Goal: Information Seeking & Learning: Learn about a topic

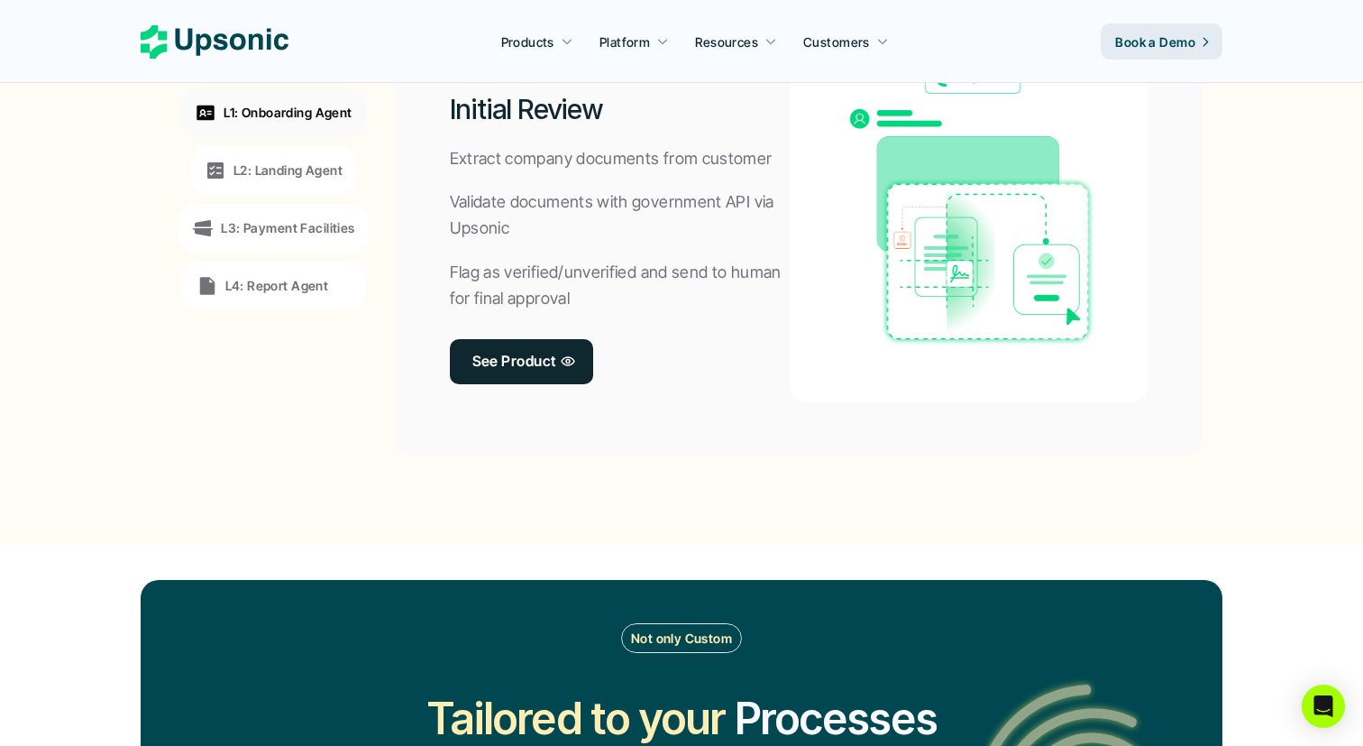
scroll to position [1392, 0]
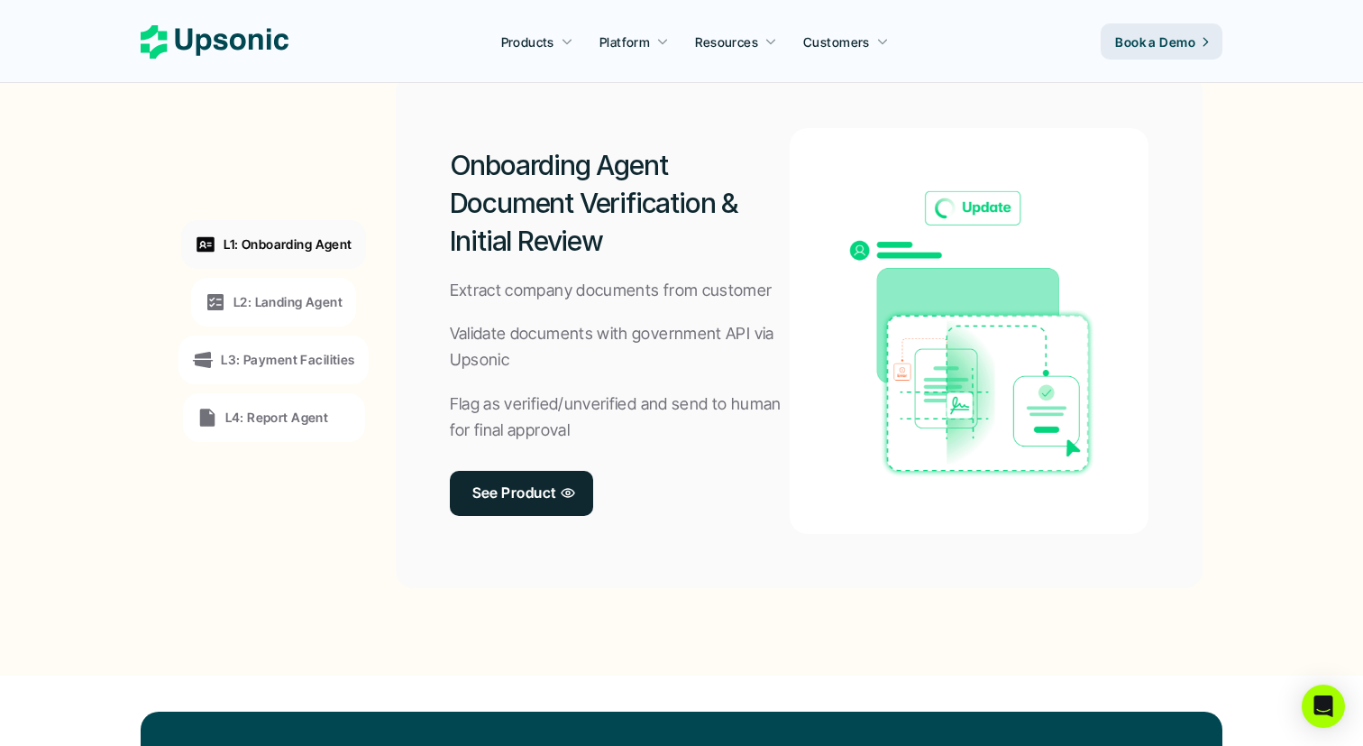
click at [292, 302] on p "L2: Landing Agent" at bounding box center [288, 301] width 109 height 19
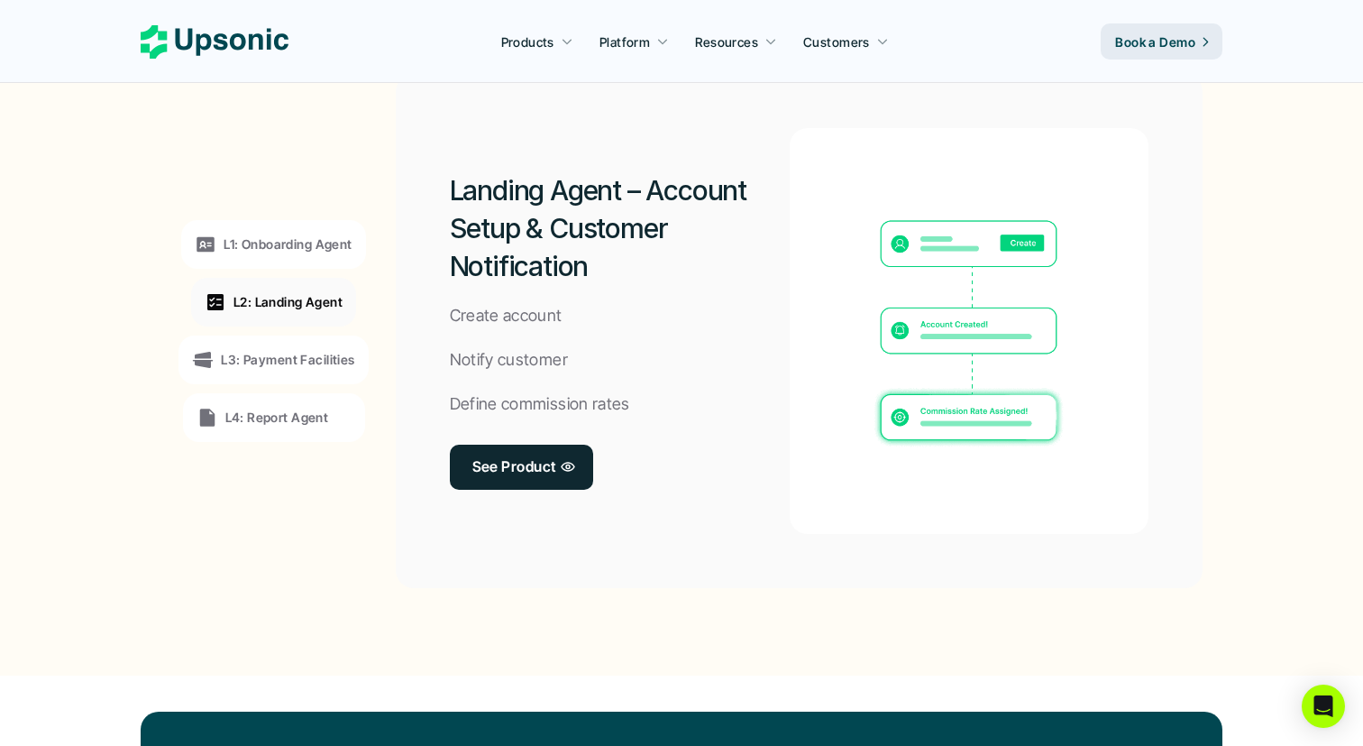
click at [289, 352] on p "L3: Payment Facilities" at bounding box center [287, 359] width 133 height 19
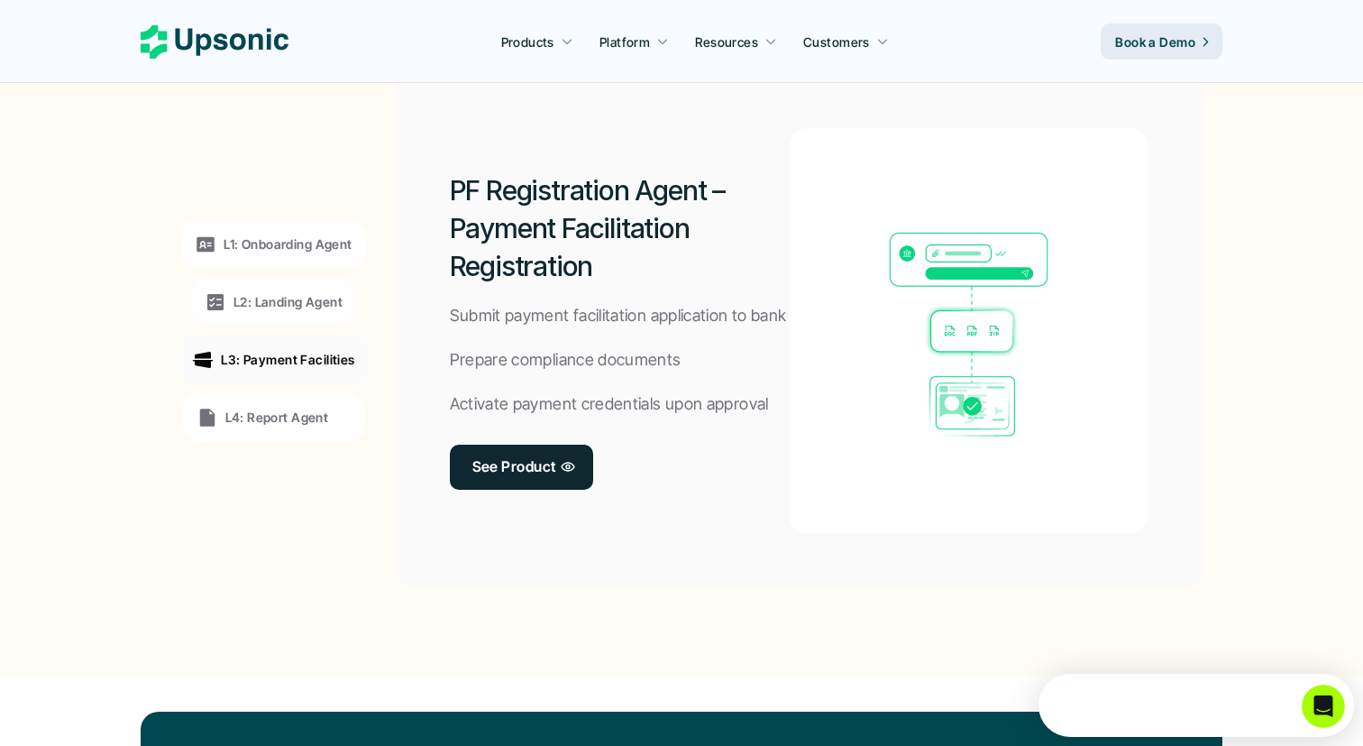
scroll to position [0, 0]
click at [289, 426] on div "L4: Report Agent" at bounding box center [263, 418] width 133 height 22
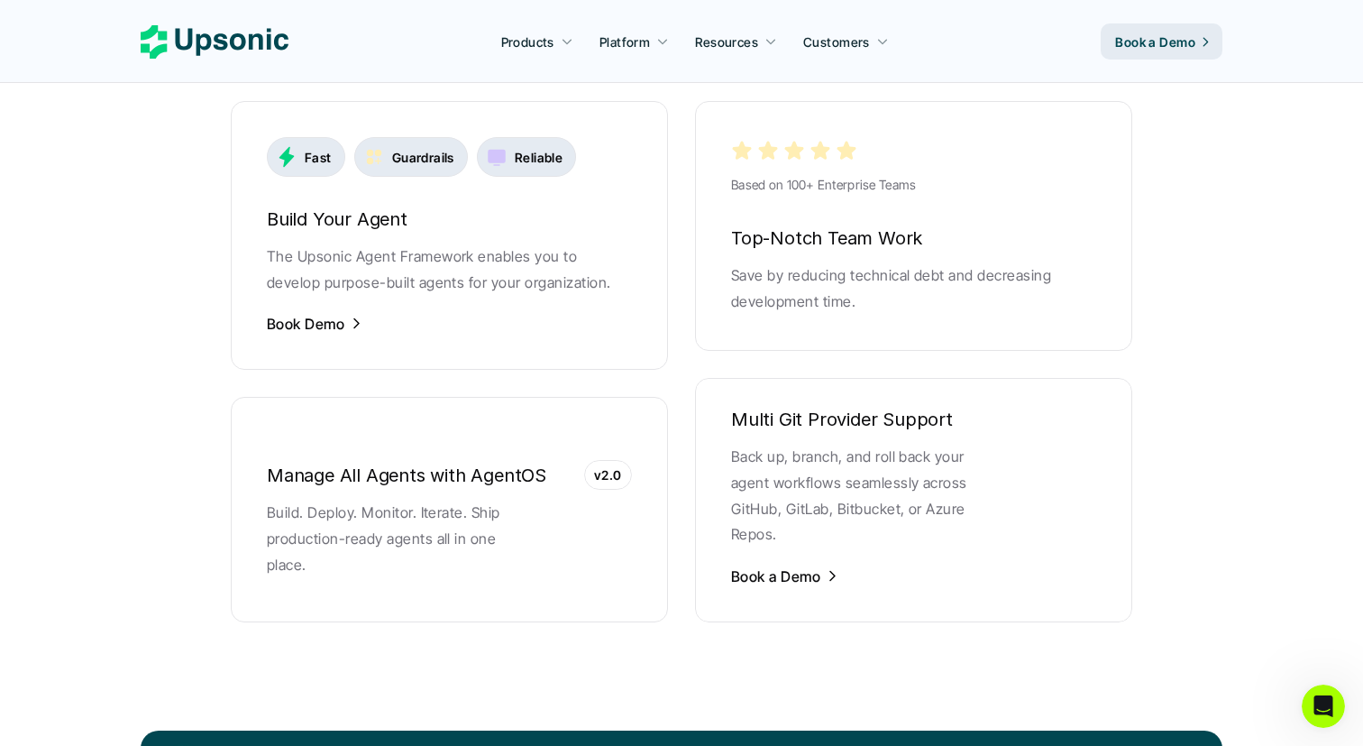
scroll to position [3535, 0]
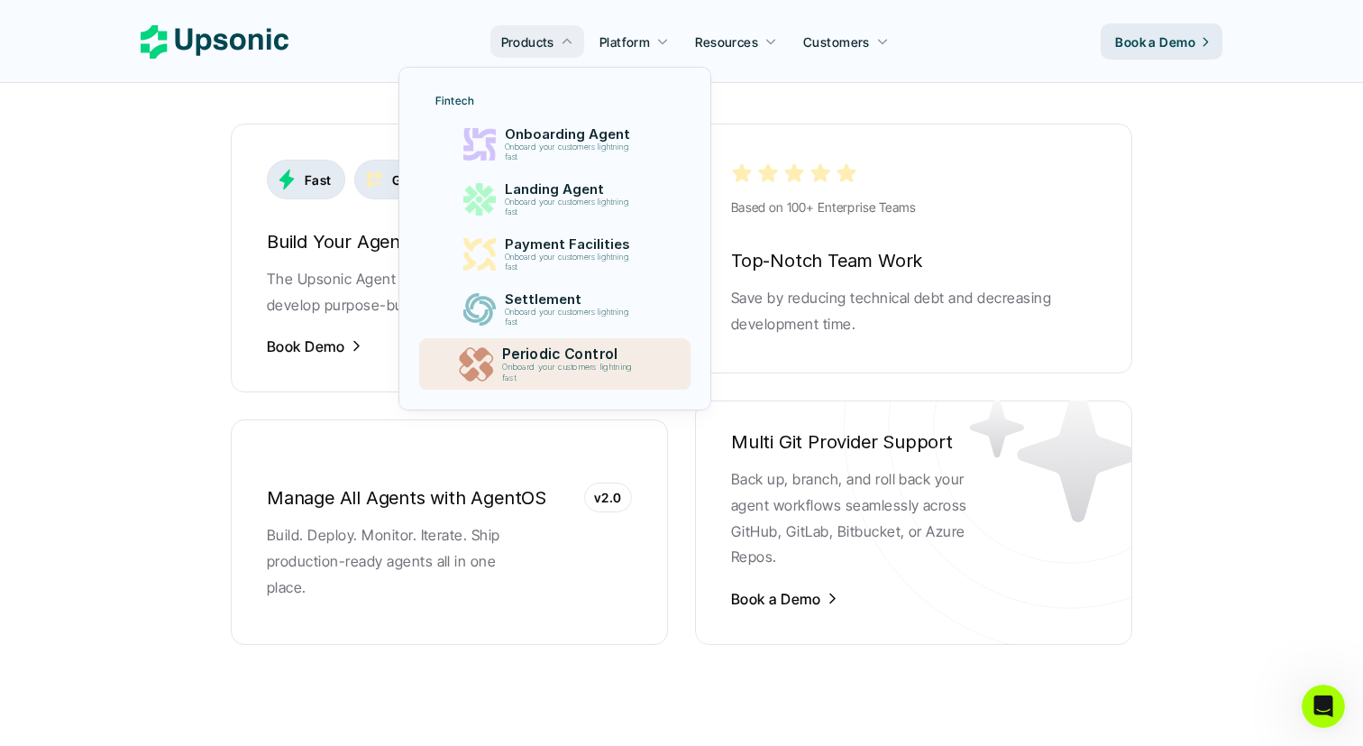
click at [525, 353] on p "Periodic Control" at bounding box center [572, 354] width 140 height 17
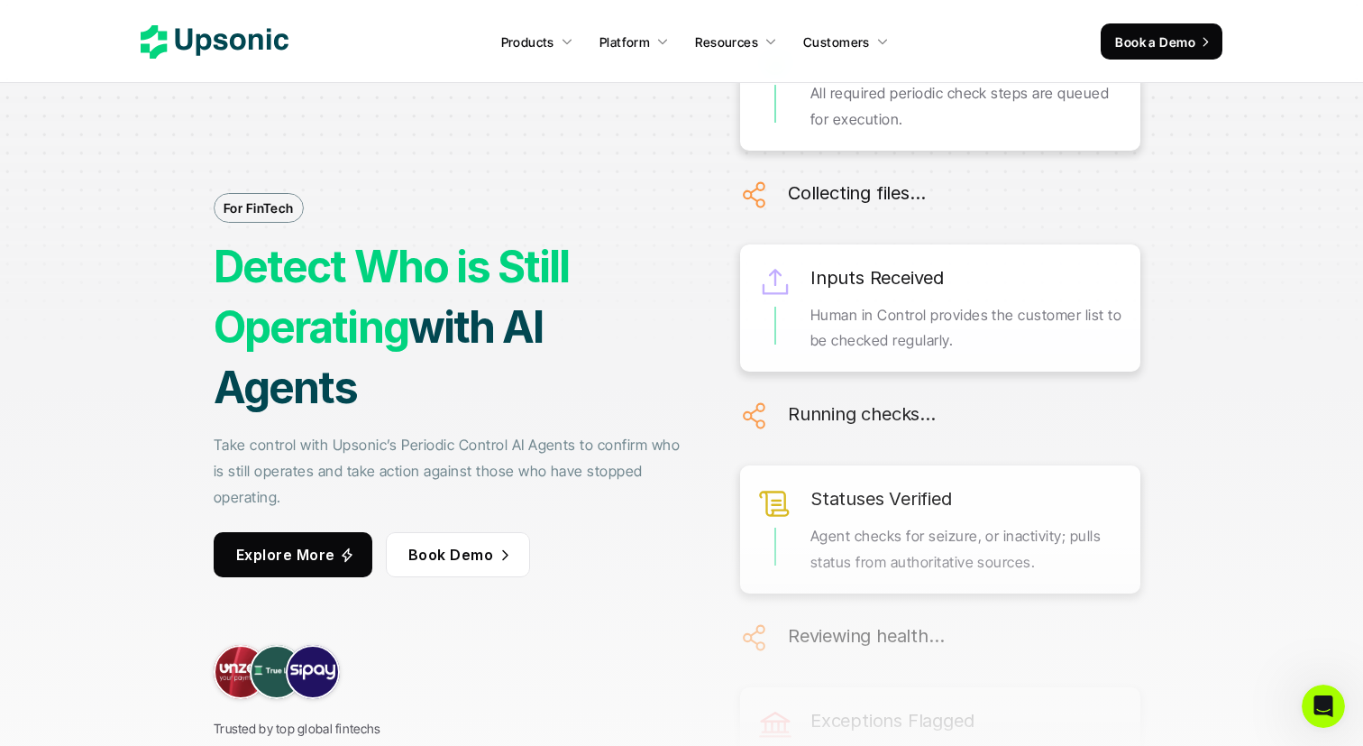
drag, startPoint x: 795, startPoint y: 264, endPoint x: 911, endPoint y: 510, distance: 271.9
click at [911, 509] on div "Periodic Check Prepared All required periodic check steps are queued for execut…" at bounding box center [940, 716] width 400 height 1386
click at [921, 466] on div "Statuses Verified Agent checks for seizure, or inactivity; pulls status from au…" at bounding box center [940, 529] width 400 height 128
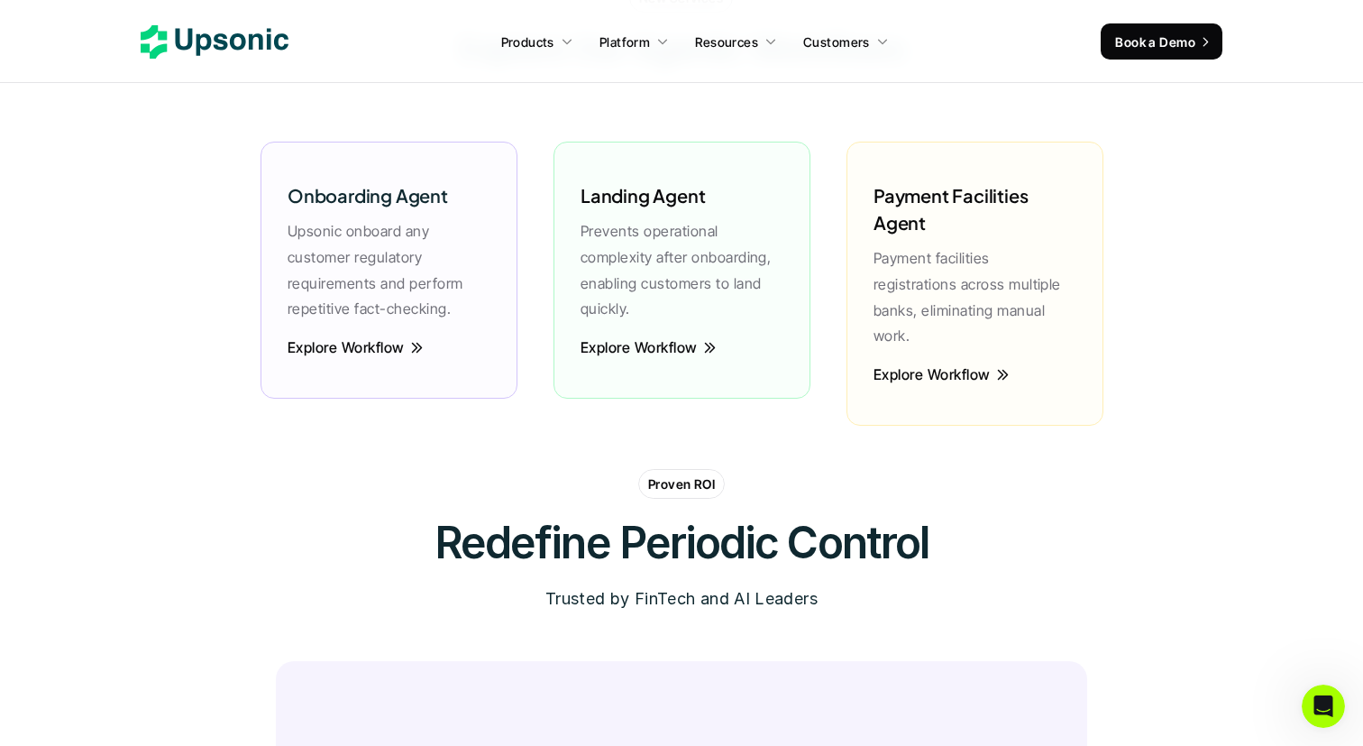
scroll to position [5038, 0]
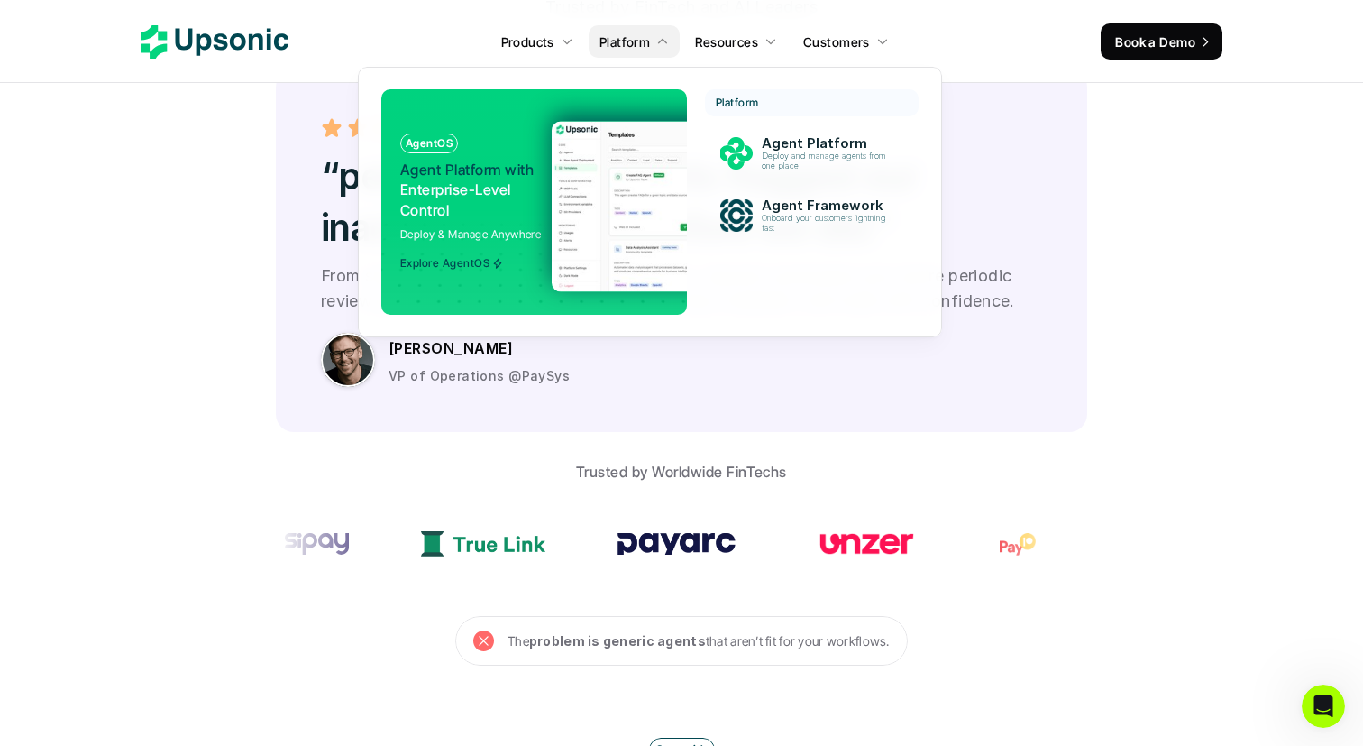
click at [591, 190] on img at bounding box center [727, 206] width 351 height 170
